Goal: Transaction & Acquisition: Purchase product/service

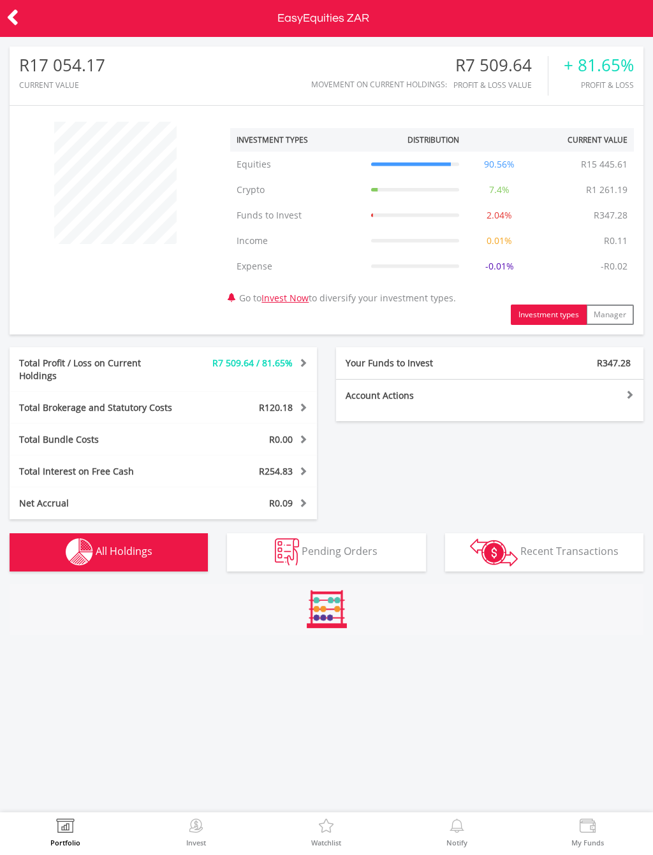
scroll to position [122, 212]
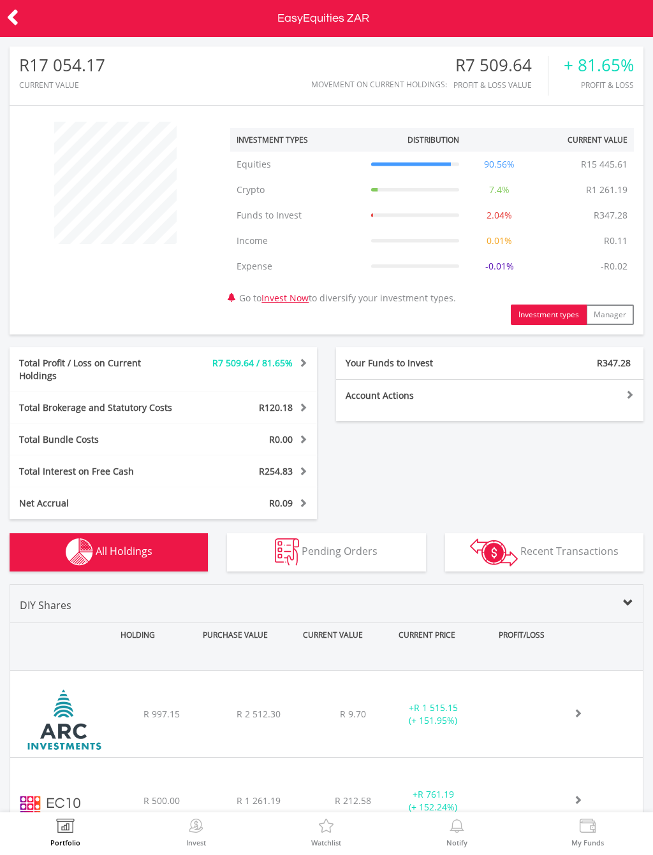
click at [495, 703] on div "﻿ African Rainbow Capital Investments Limited R 997.15 R 2 512.30 R 9.70 + R 1 …" at bounding box center [326, 714] width 632 height 86
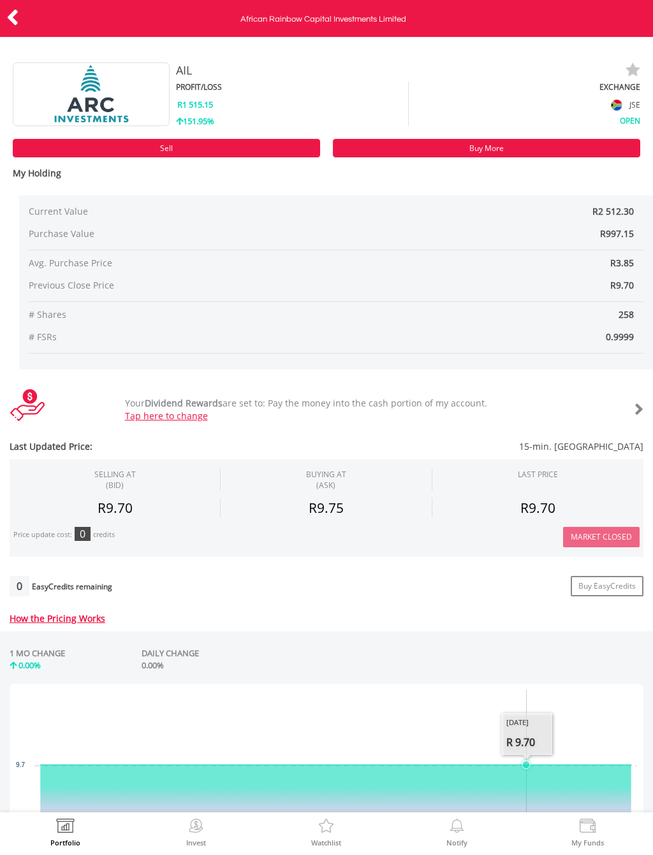
click at [622, 405] on div at bounding box center [616, 410] width 53 height 18
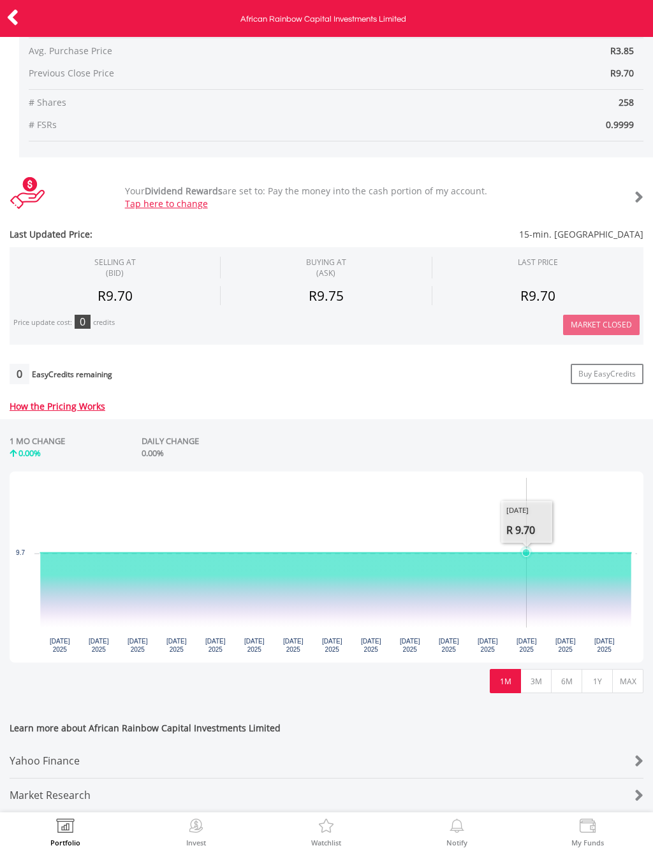
scroll to position [220, 0]
click at [532, 672] on button "3M" at bounding box center [535, 681] width 31 height 24
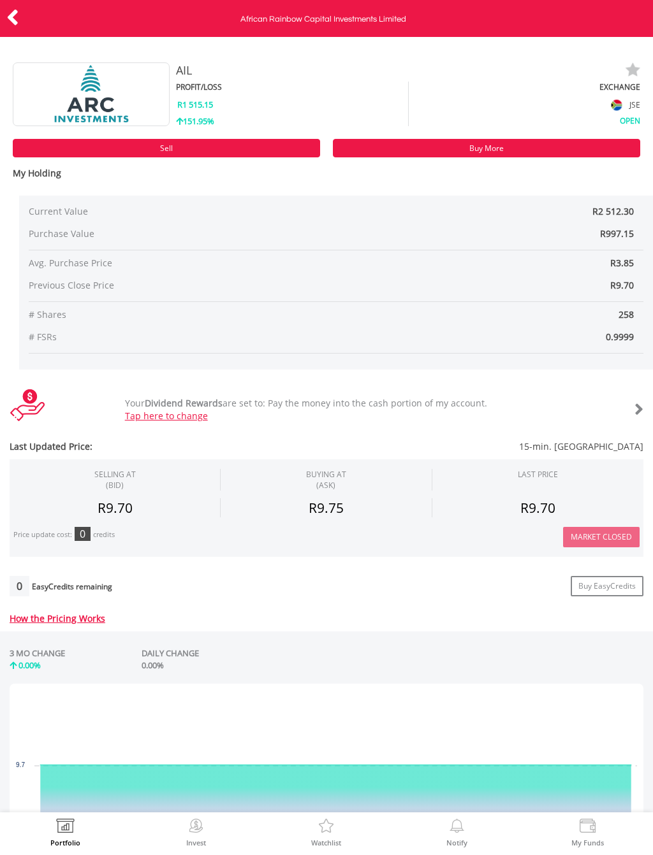
scroll to position [0, 0]
click at [12, 20] on icon at bounding box center [12, 17] width 13 height 25
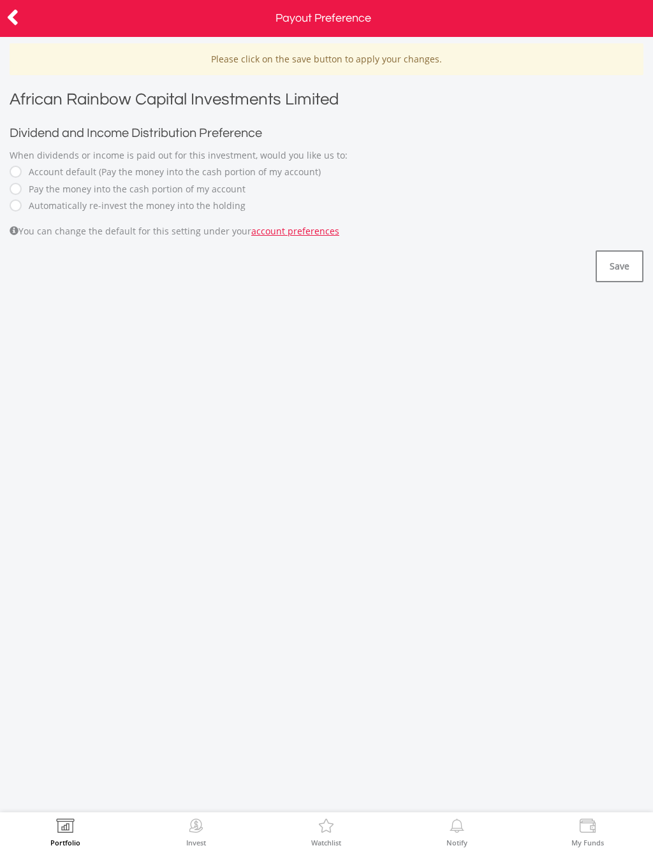
click at [10, 15] on icon at bounding box center [12, 17] width 13 height 25
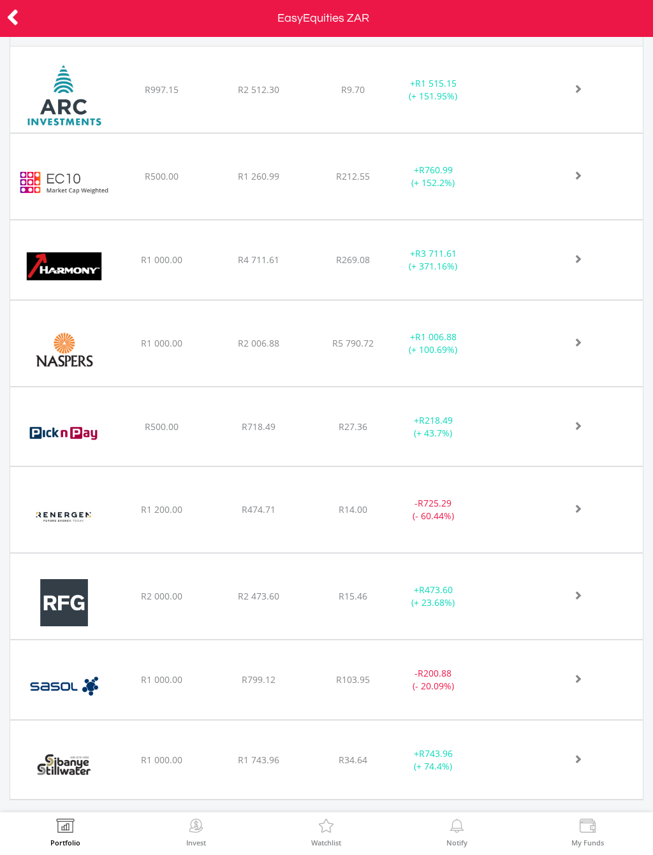
scroll to position [623, 0]
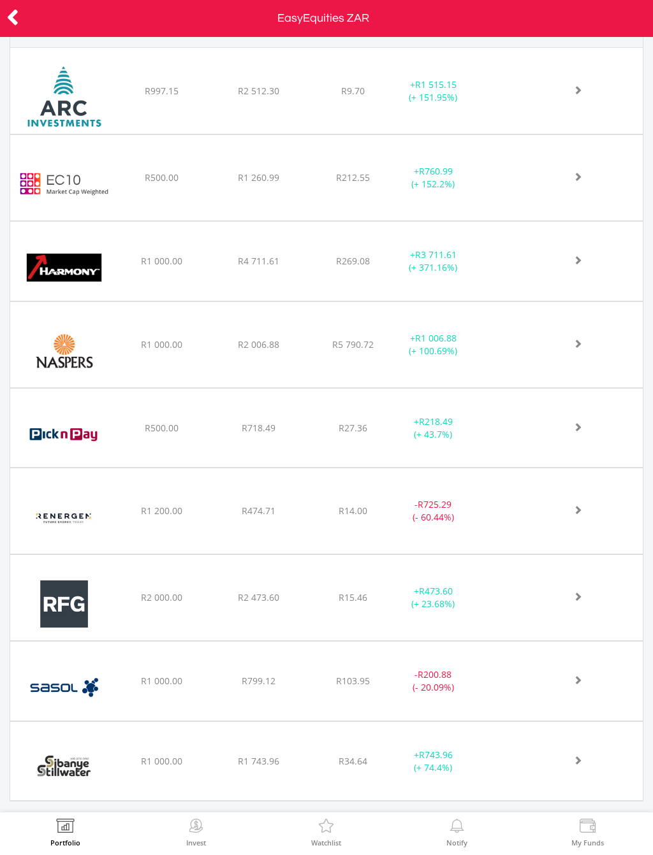
click at [17, 17] on icon at bounding box center [12, 17] width 13 height 25
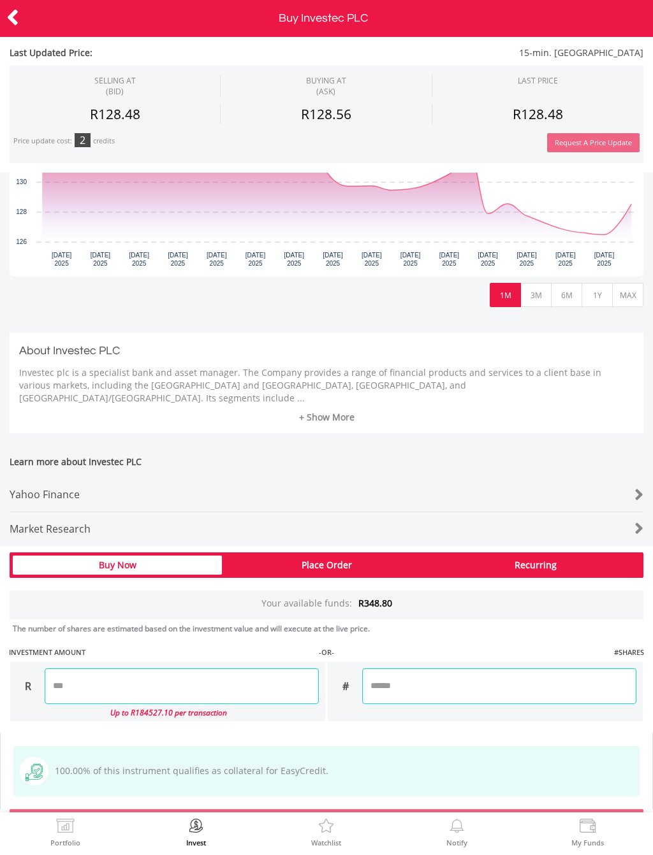
click at [620, 354] on h3 "About Investec PLC" at bounding box center [326, 351] width 614 height 18
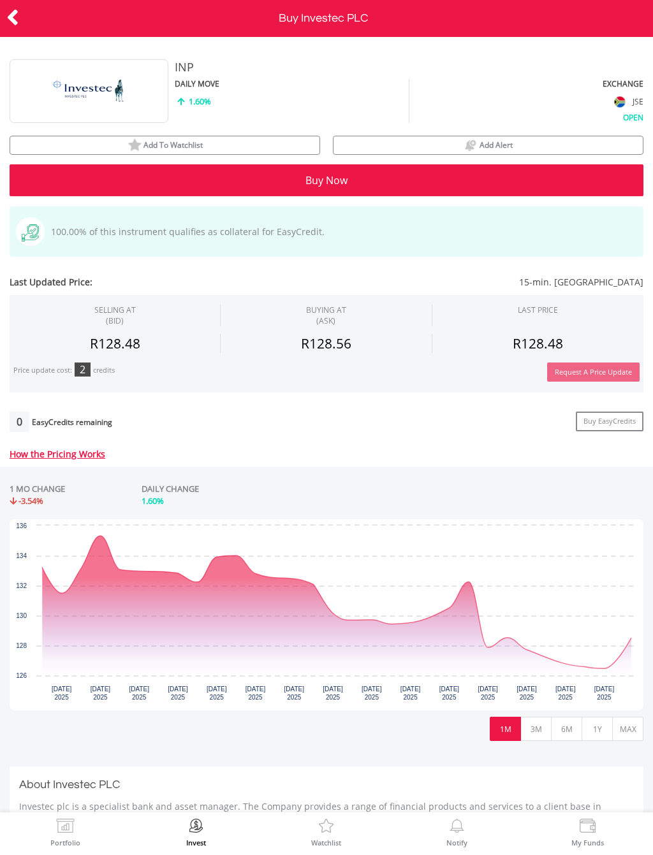
click at [25, 28] on div at bounding box center [32, 18] width 65 height 27
click at [15, 29] on icon at bounding box center [12, 17] width 13 height 25
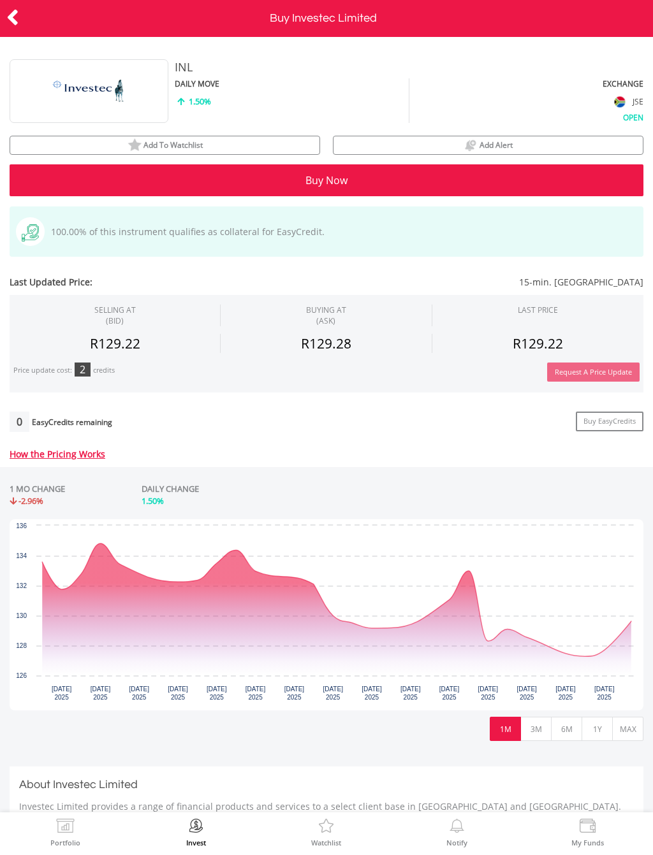
click at [14, 17] on icon at bounding box center [12, 17] width 13 height 25
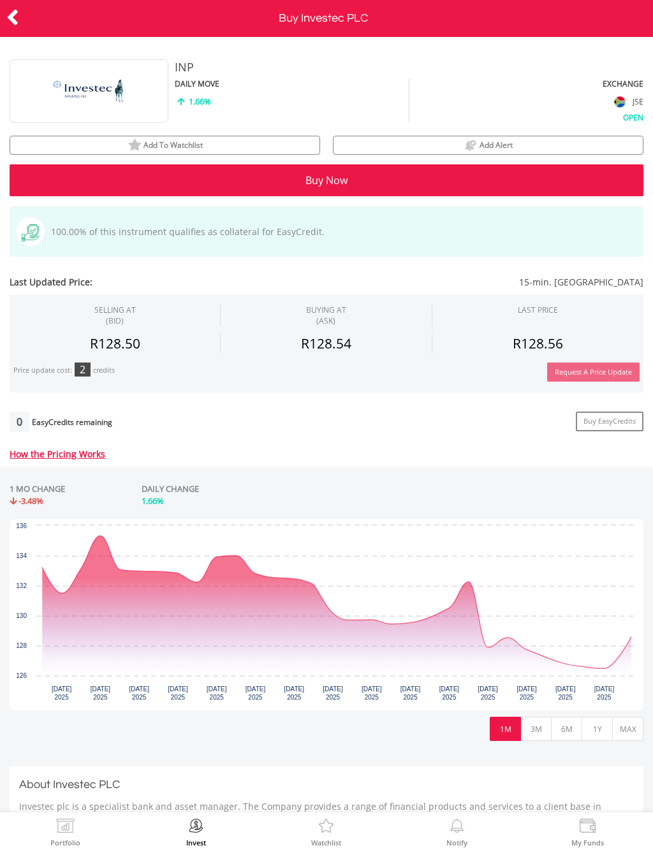
click at [11, 20] on icon at bounding box center [12, 17] width 13 height 25
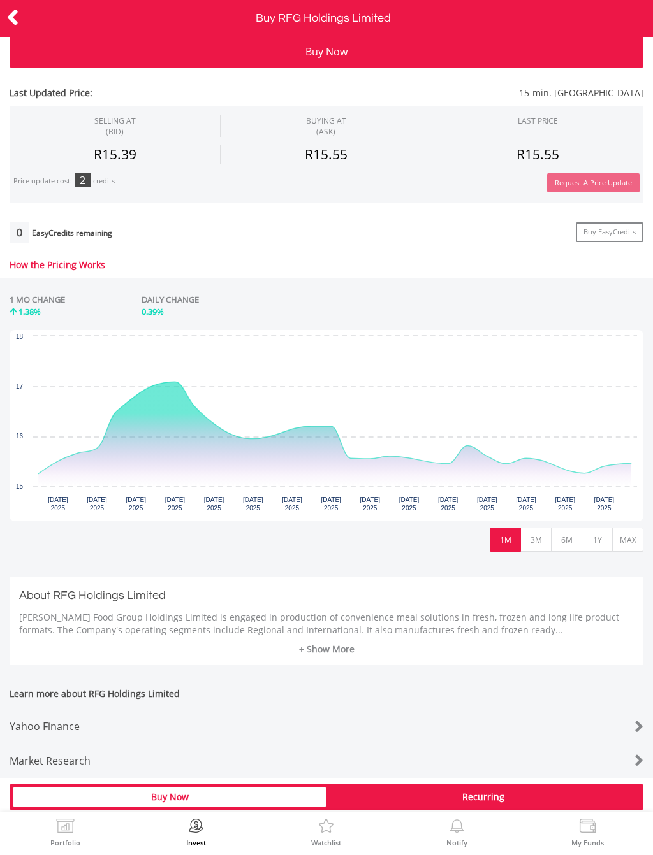
scroll to position [126, 0]
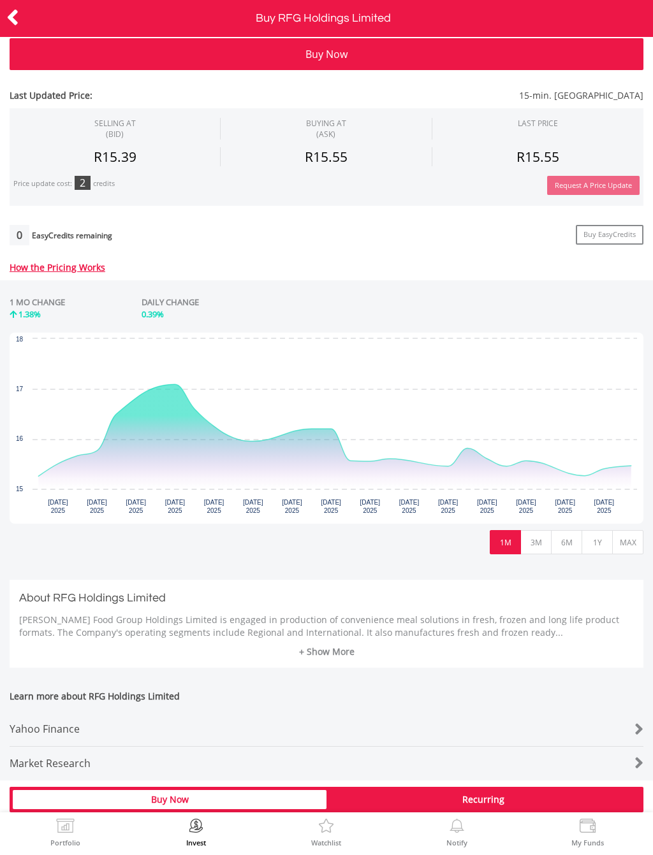
click at [18, 16] on icon at bounding box center [12, 17] width 13 height 25
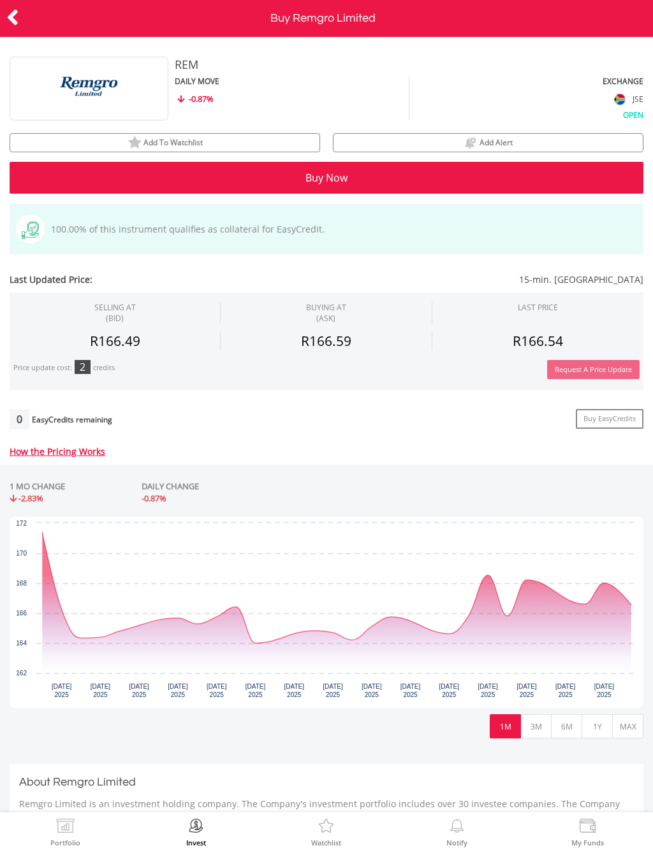
scroll to position [-3, 0]
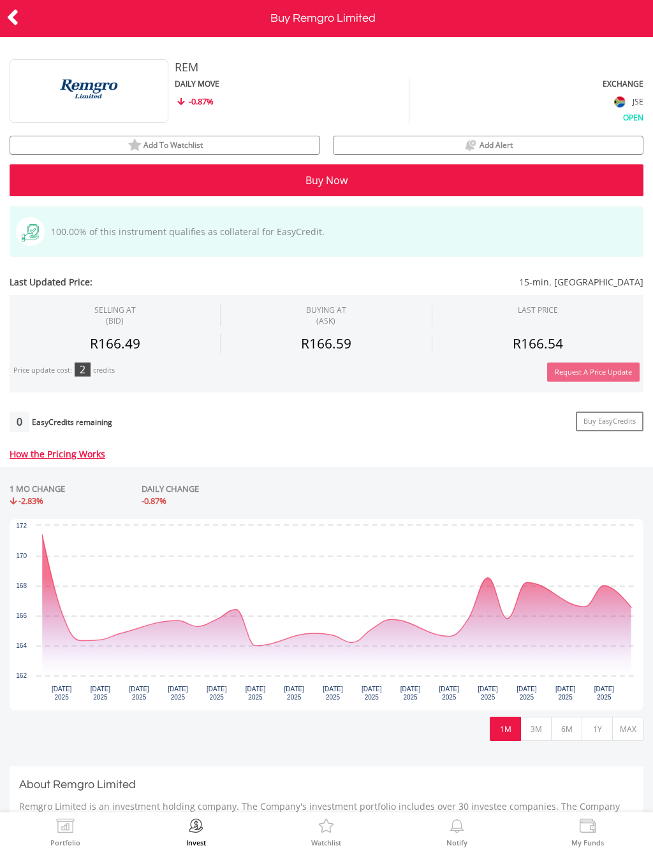
click at [14, 29] on icon at bounding box center [12, 17] width 13 height 25
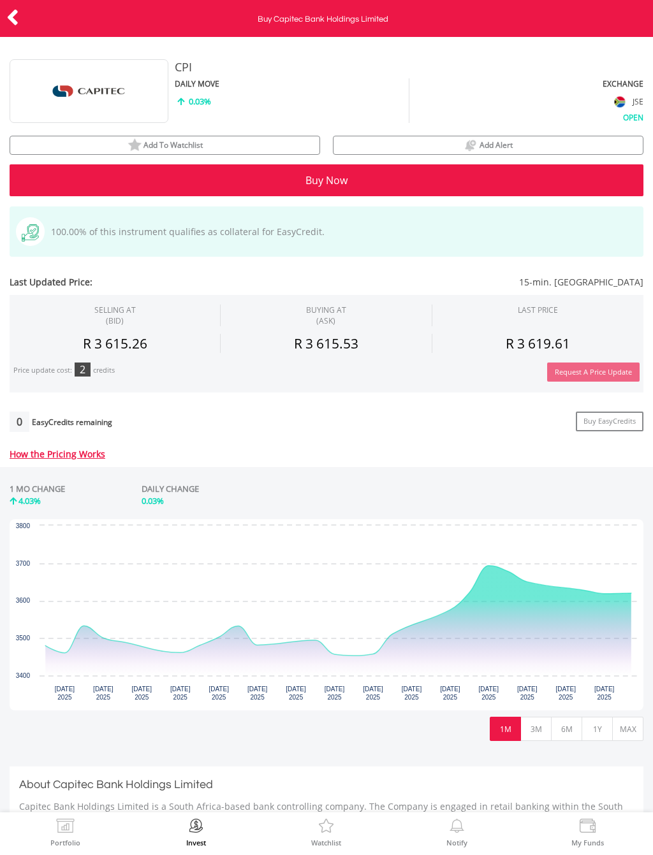
click at [8, 22] on icon at bounding box center [12, 17] width 13 height 25
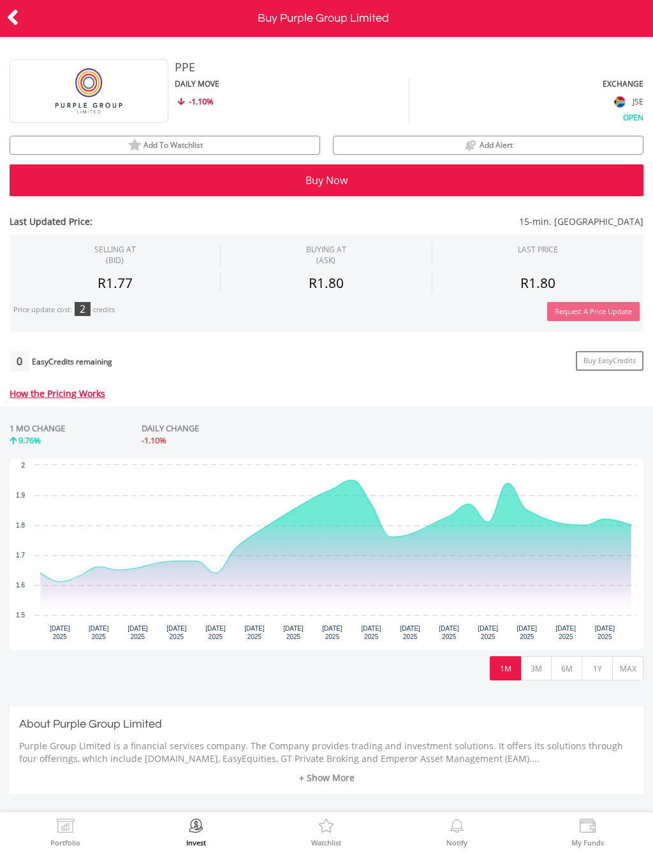
click at [17, 24] on icon at bounding box center [12, 17] width 13 height 25
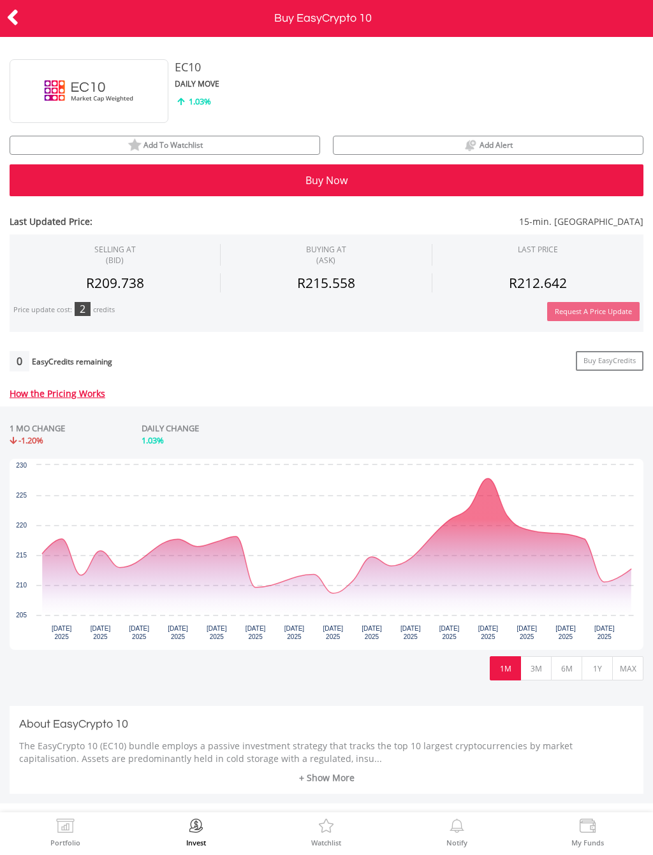
click at [535, 665] on button "3M" at bounding box center [535, 668] width 31 height 24
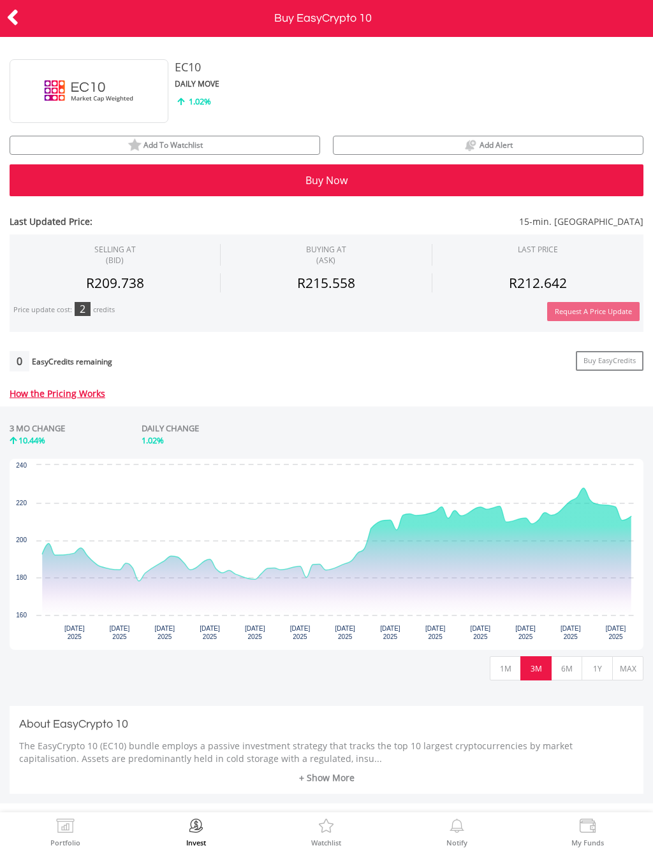
click at [18, 18] on icon at bounding box center [12, 17] width 13 height 25
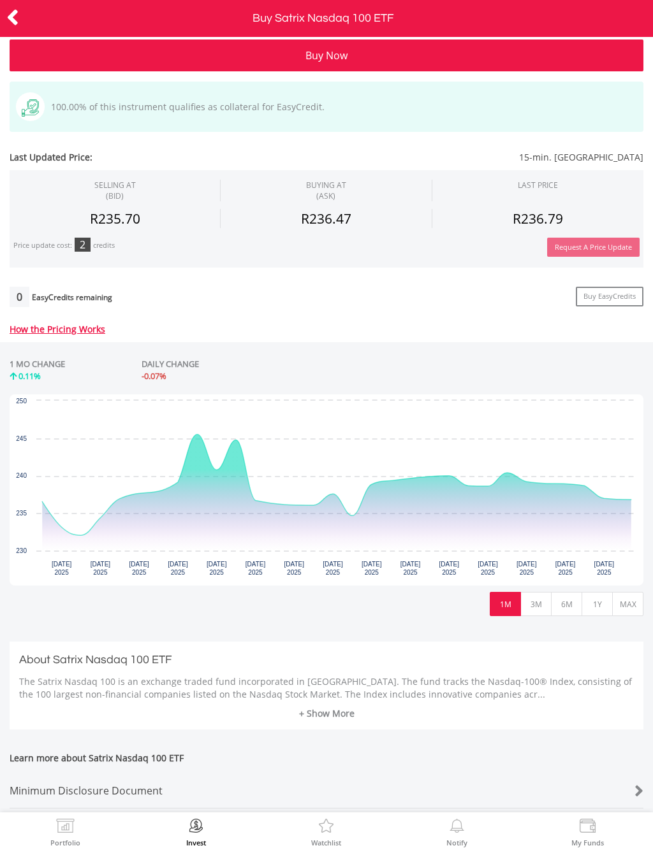
scroll to position [126, 0]
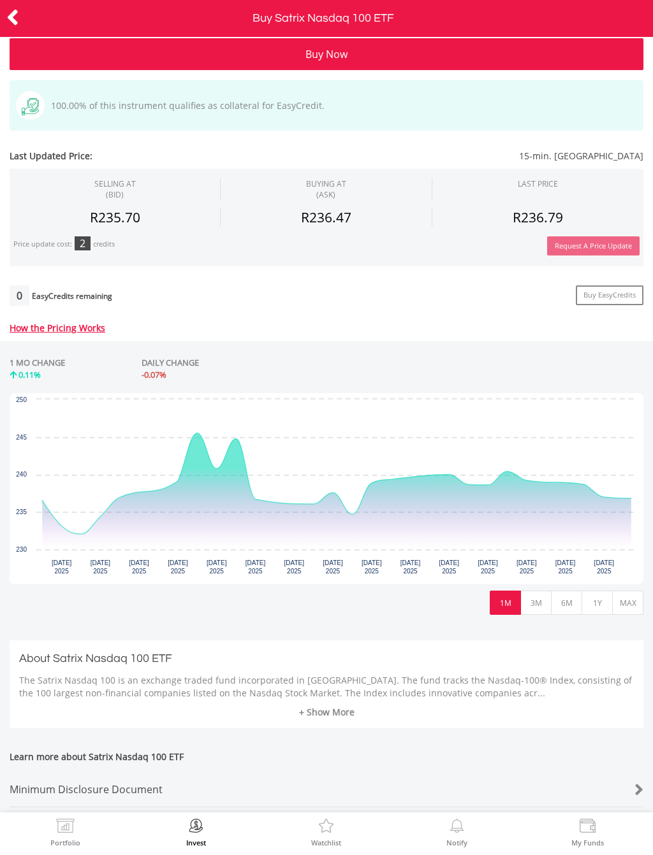
click at [535, 604] on button "3M" at bounding box center [535, 603] width 31 height 24
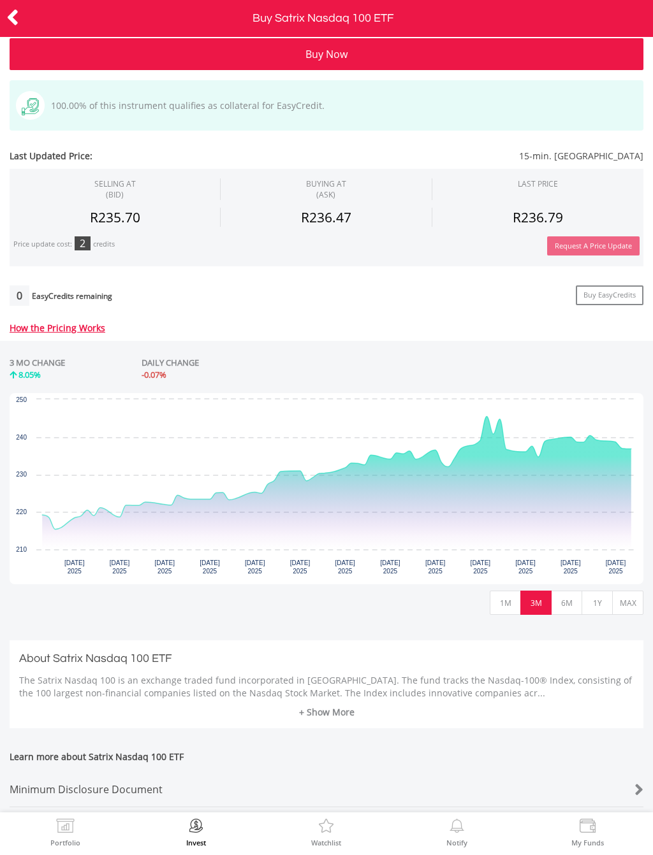
click at [17, 17] on icon at bounding box center [12, 17] width 13 height 25
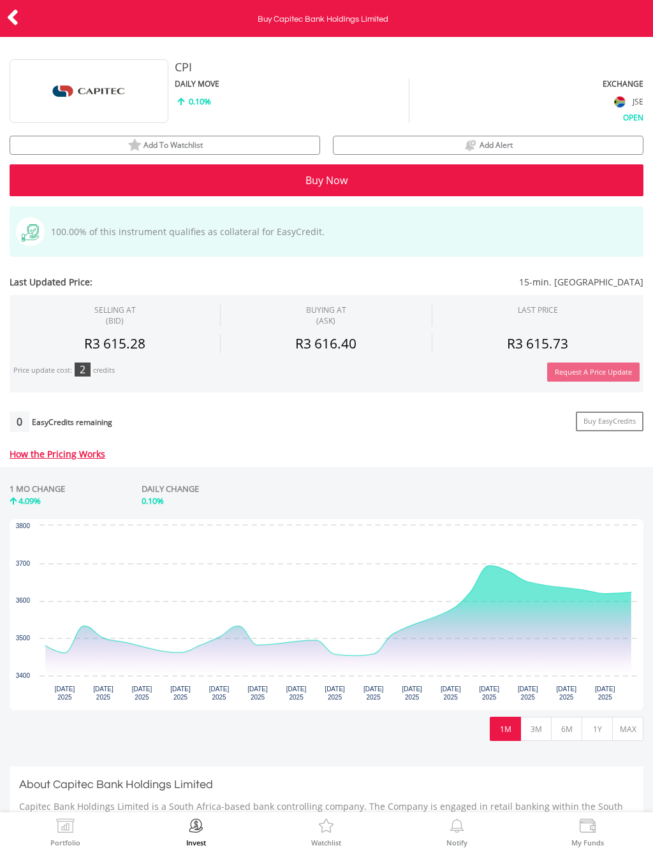
click at [531, 725] on button "3M" at bounding box center [535, 729] width 31 height 24
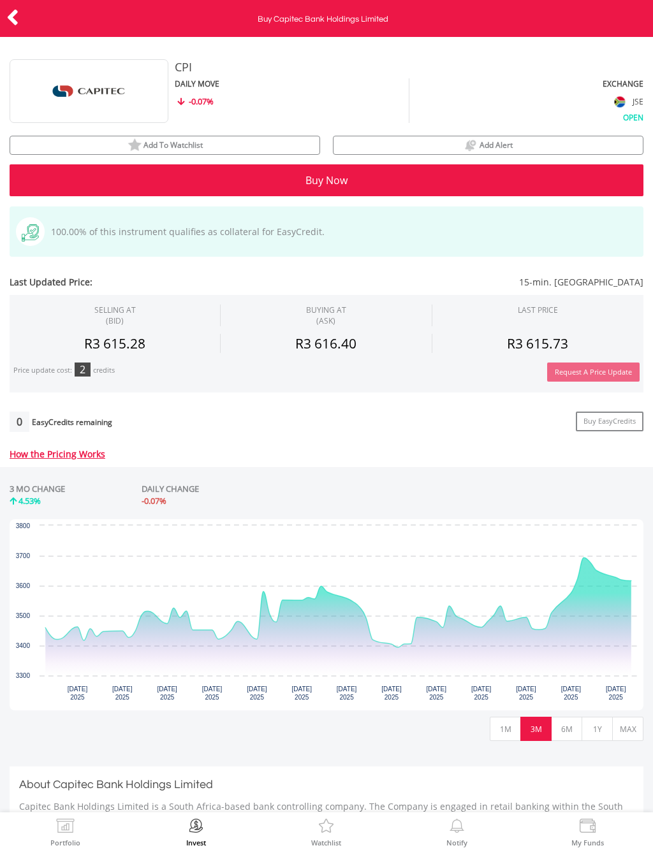
click at [560, 725] on button "6M" at bounding box center [566, 729] width 31 height 24
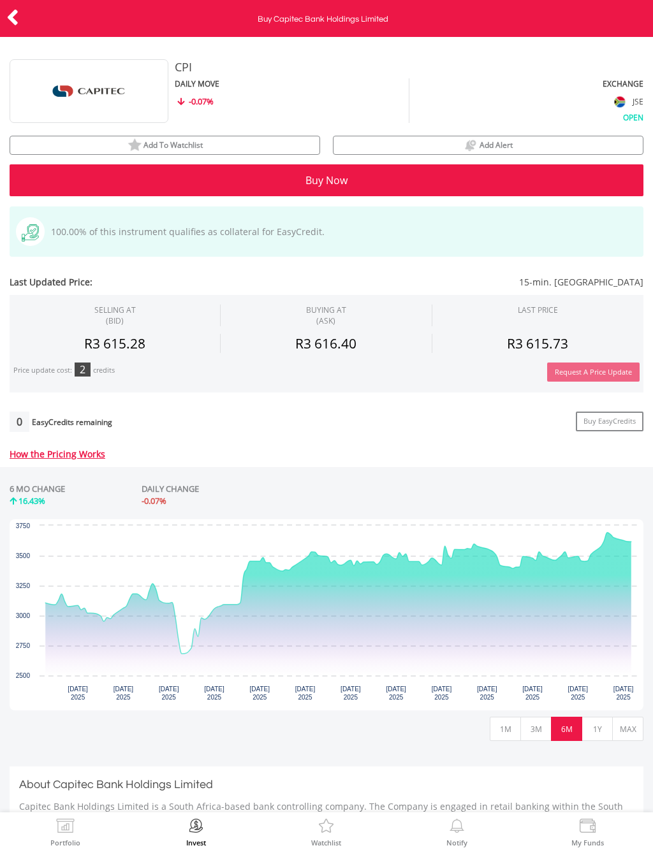
click at [17, 20] on icon at bounding box center [12, 17] width 13 height 25
